Goal: Find specific page/section: Find specific page/section

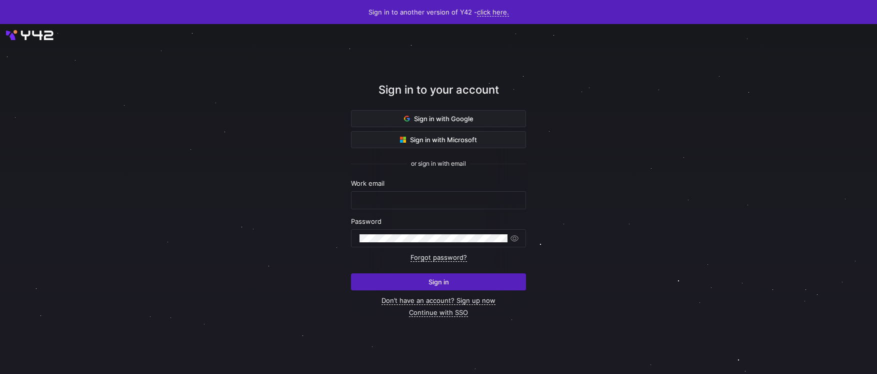
click at [0, 373] on nordpass-portal at bounding box center [0, 374] width 0 height 0
type input "[EMAIL_ADDRESS][PERSON_NAME][DOMAIN_NAME]"
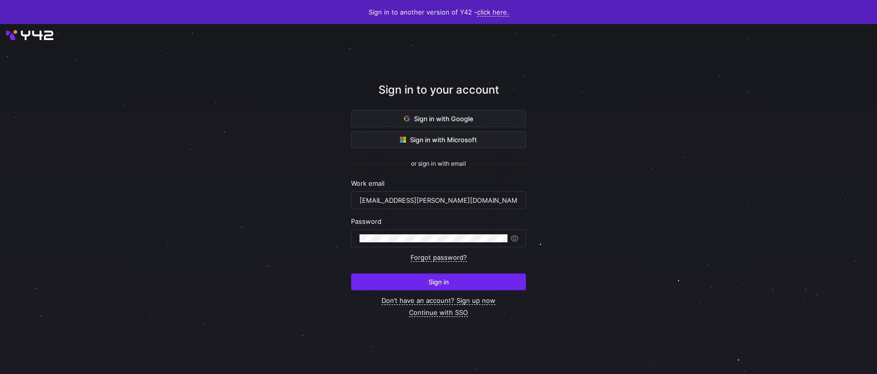
click at [420, 284] on form "Work email [EMAIL_ADDRESS][PERSON_NAME][DOMAIN_NAME] Password Forgot password? …" at bounding box center [438, 234] width 175 height 111
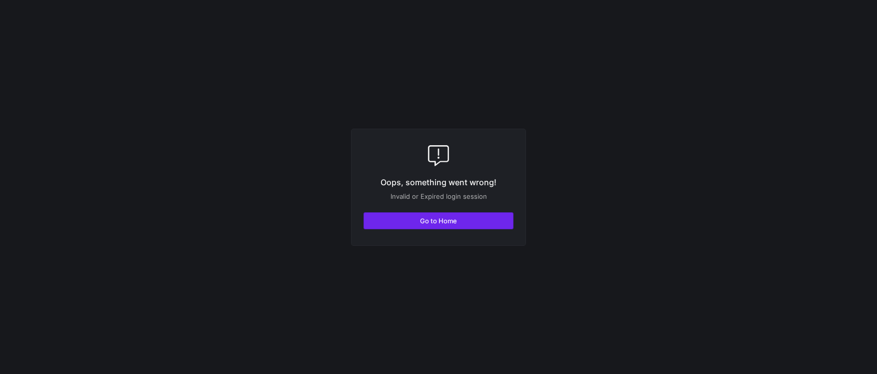
click at [466, 220] on span "button" at bounding box center [438, 221] width 149 height 16
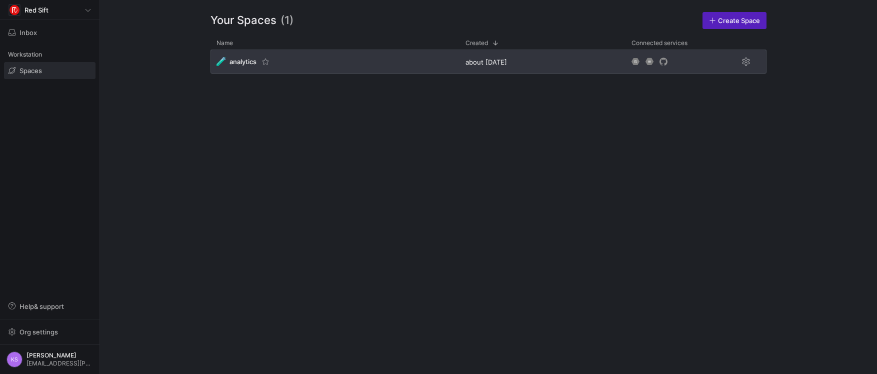
click at [244, 70] on div "🧪 analytics" at bounding box center [335, 62] width 249 height 24
click at [244, 66] on div "🧪 analytics" at bounding box center [237, 61] width 40 height 9
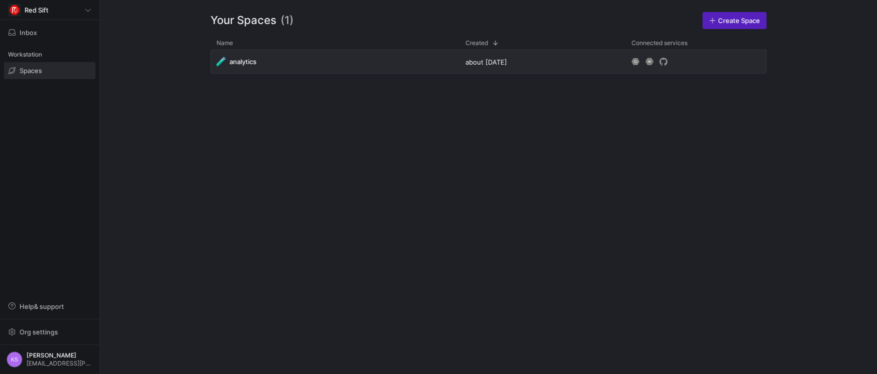
click at [27, 70] on div "Red Sift Inbox Workstation Spaces Help & support Org settings KS Kiere Shaffer …" at bounding box center [438, 187] width 877 height 374
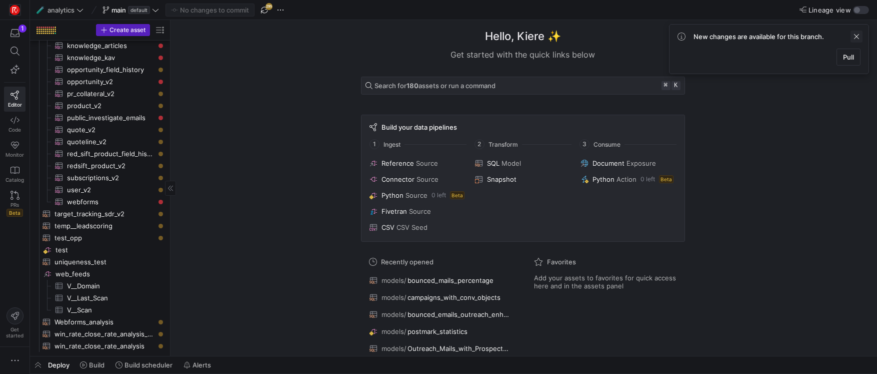
click at [860, 37] on span at bounding box center [857, 37] width 12 height 12
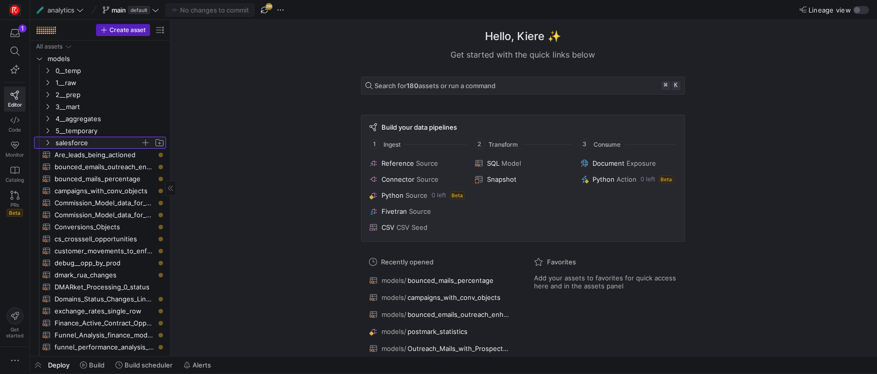
click at [44, 140] on y42-icon "Press SPACE to select this row." at bounding box center [48, 143] width 8 height 8
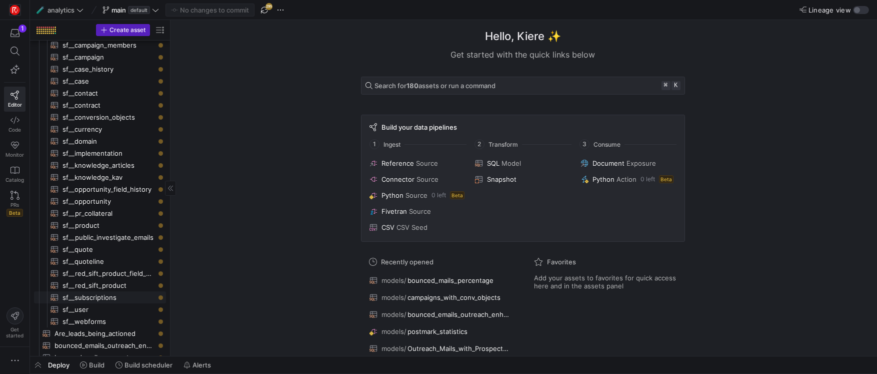
click at [124, 299] on span "sf__subscriptions​​​​​​​​​​" at bounding box center [109, 298] width 92 height 12
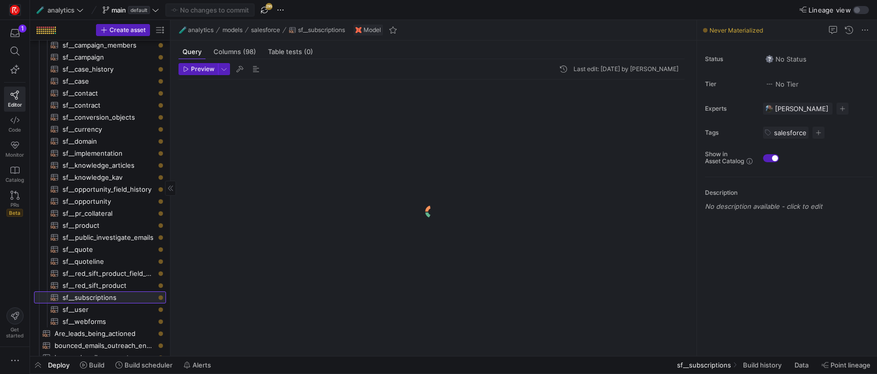
click at [103, 299] on span "sf__subscriptions​​​​​​​​​​" at bounding box center [109, 298] width 92 height 12
